Goal: Information Seeking & Learning: Learn about a topic

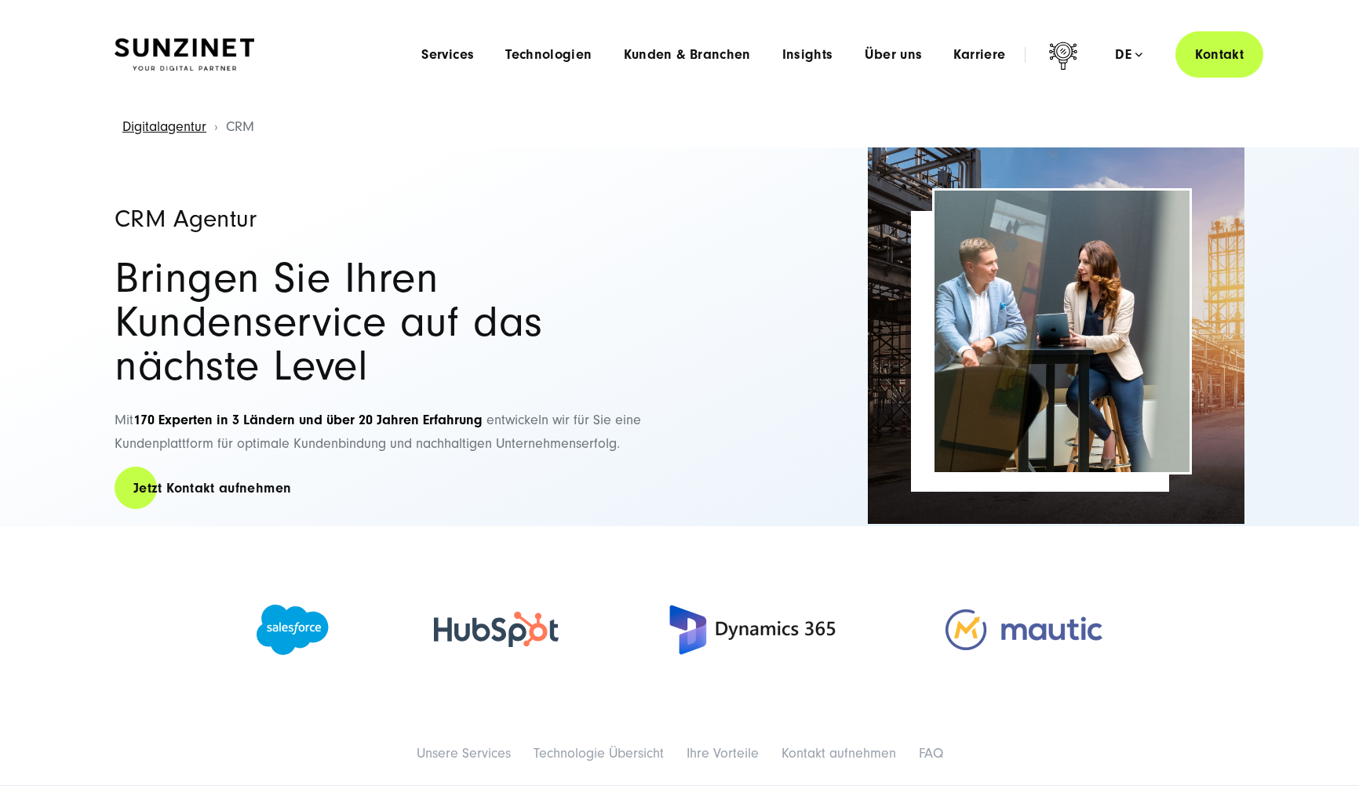
click at [926, 744] on button "Alle ablehnen" at bounding box center [965, 742] width 121 height 36
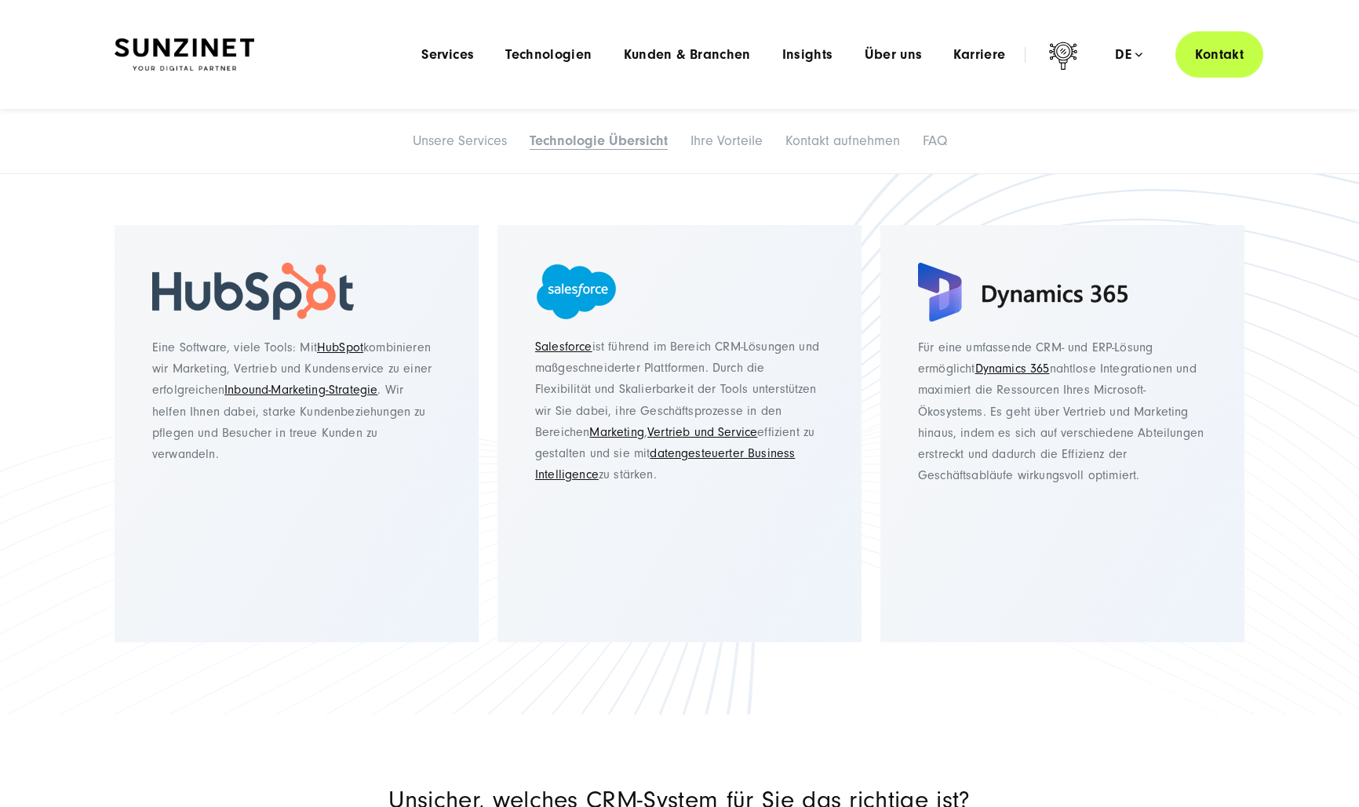
scroll to position [1987, 0]
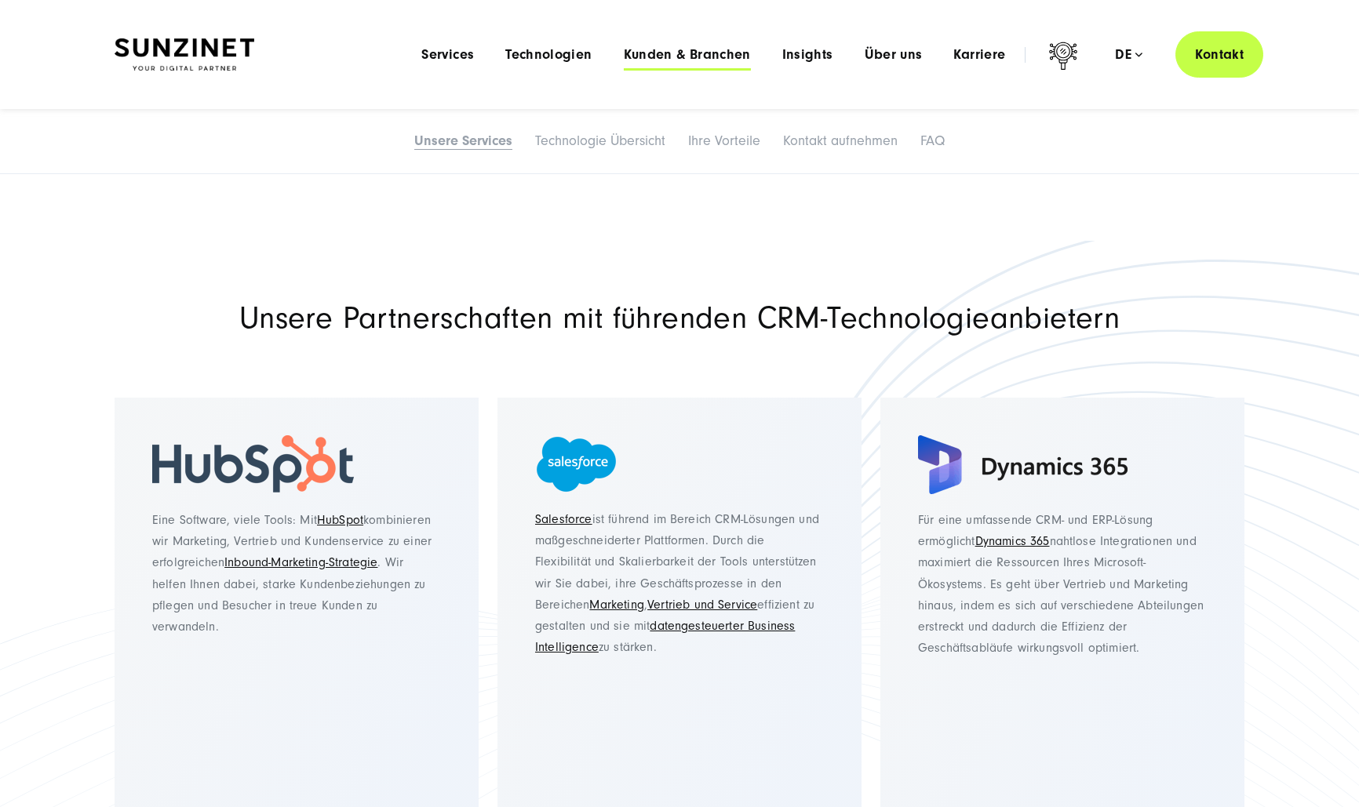
click at [693, 56] on span "Kunden & Branchen" at bounding box center [687, 55] width 127 height 16
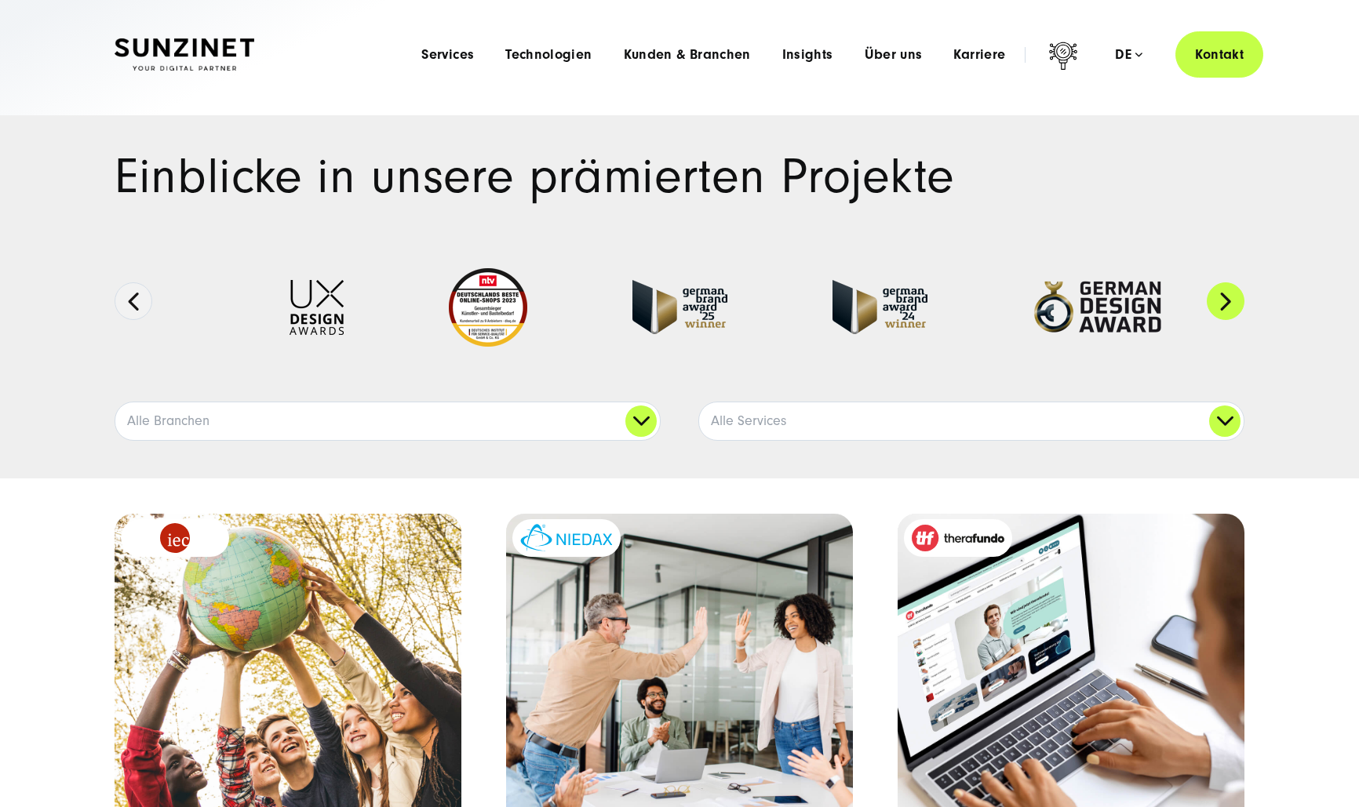
click at [1221, 300] on button "Next" at bounding box center [1226, 301] width 38 height 38
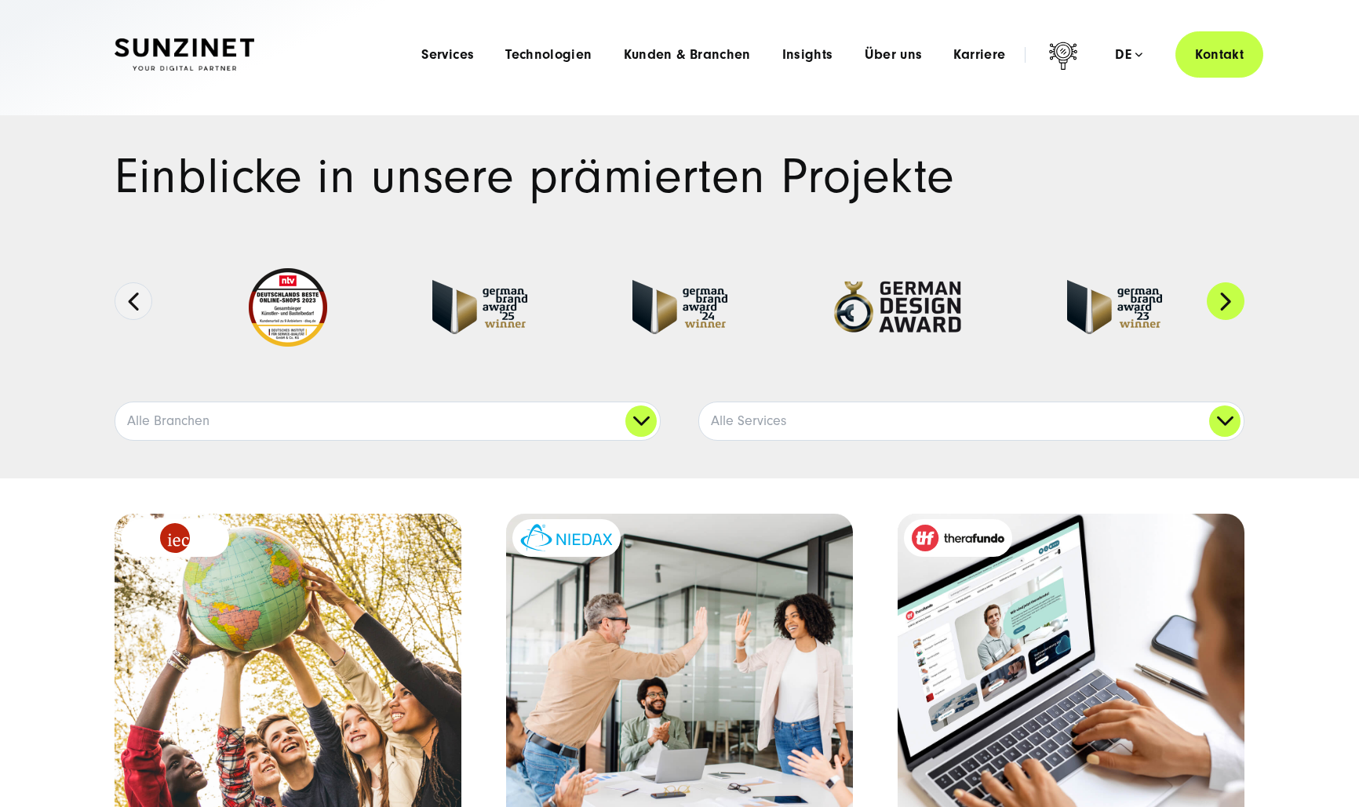
click at [1221, 300] on button "Next" at bounding box center [1226, 301] width 38 height 38
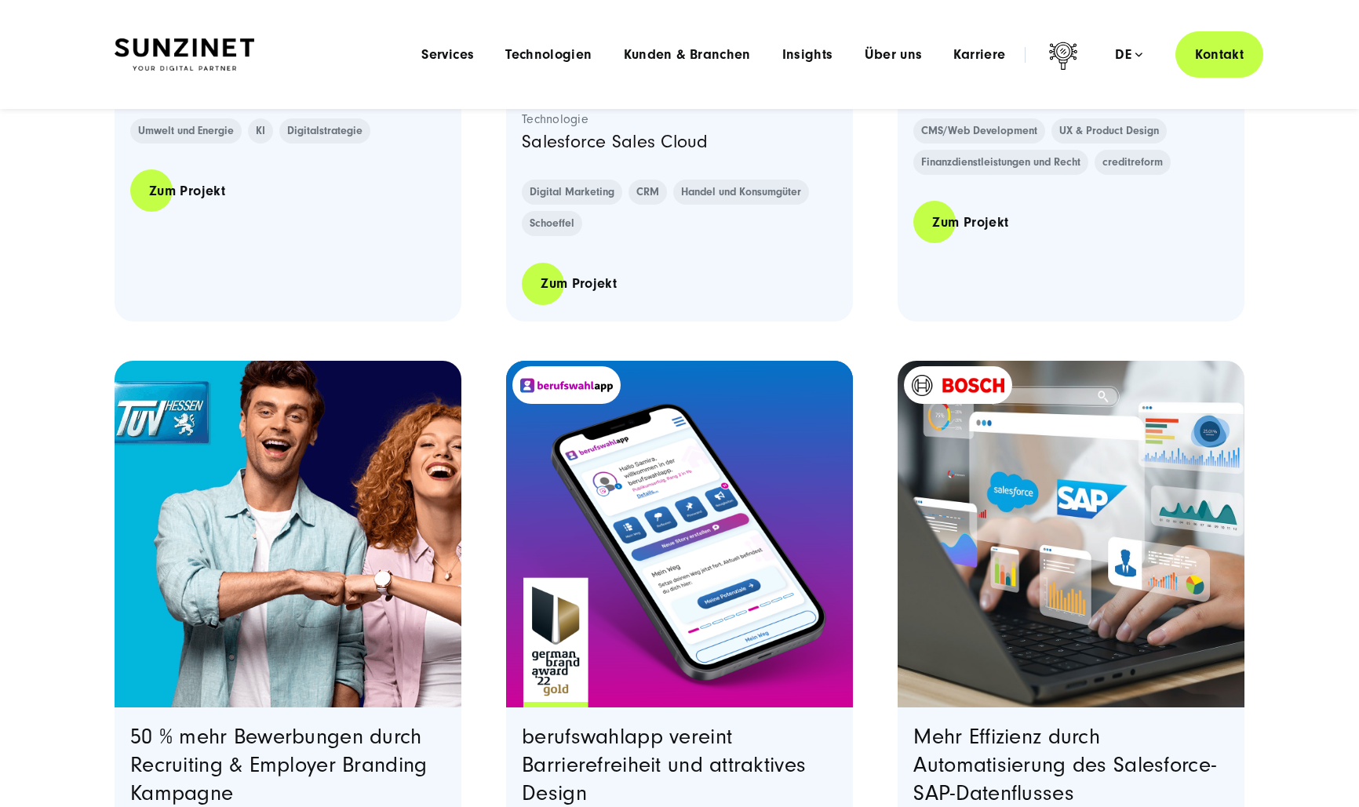
scroll to position [2510, 0]
